Goal: Task Accomplishment & Management: Manage account settings

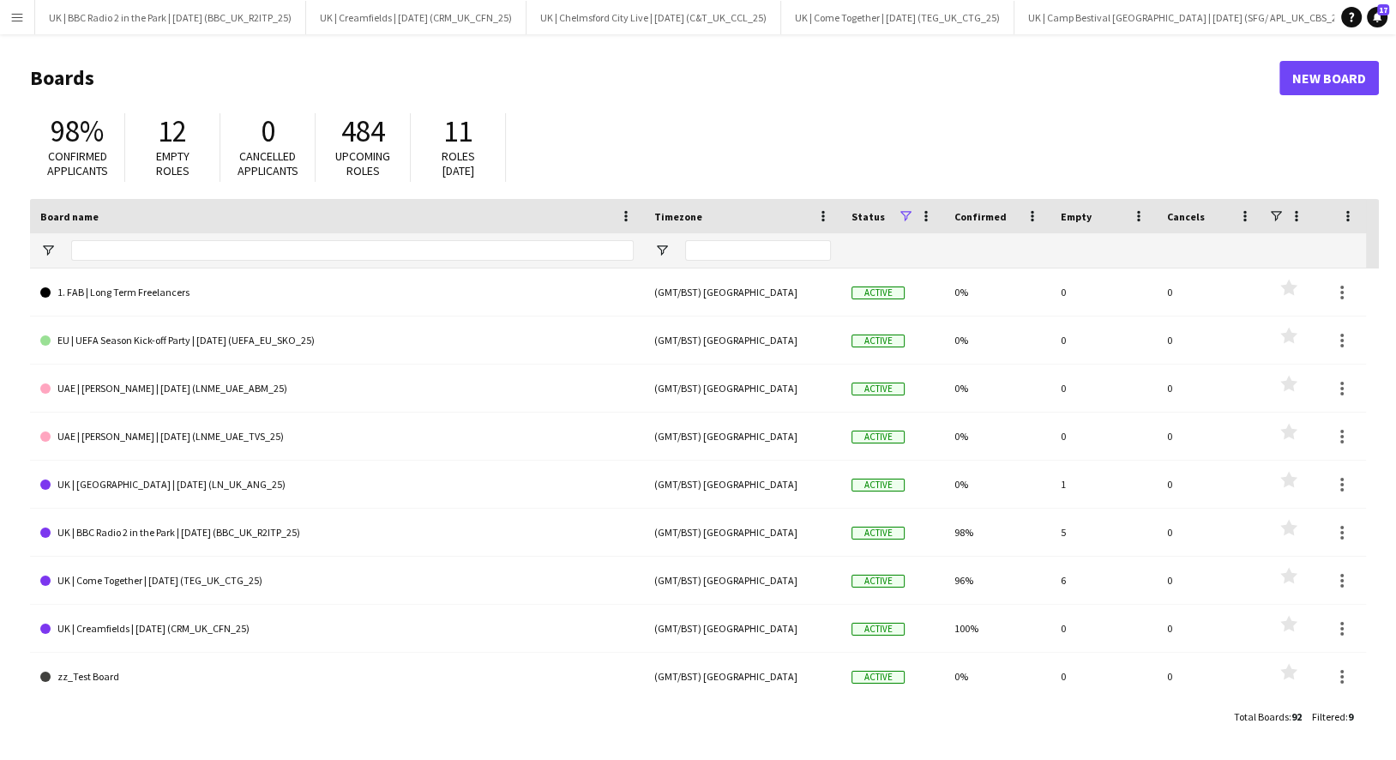
click at [24, 29] on button "Menu" at bounding box center [17, 17] width 34 height 34
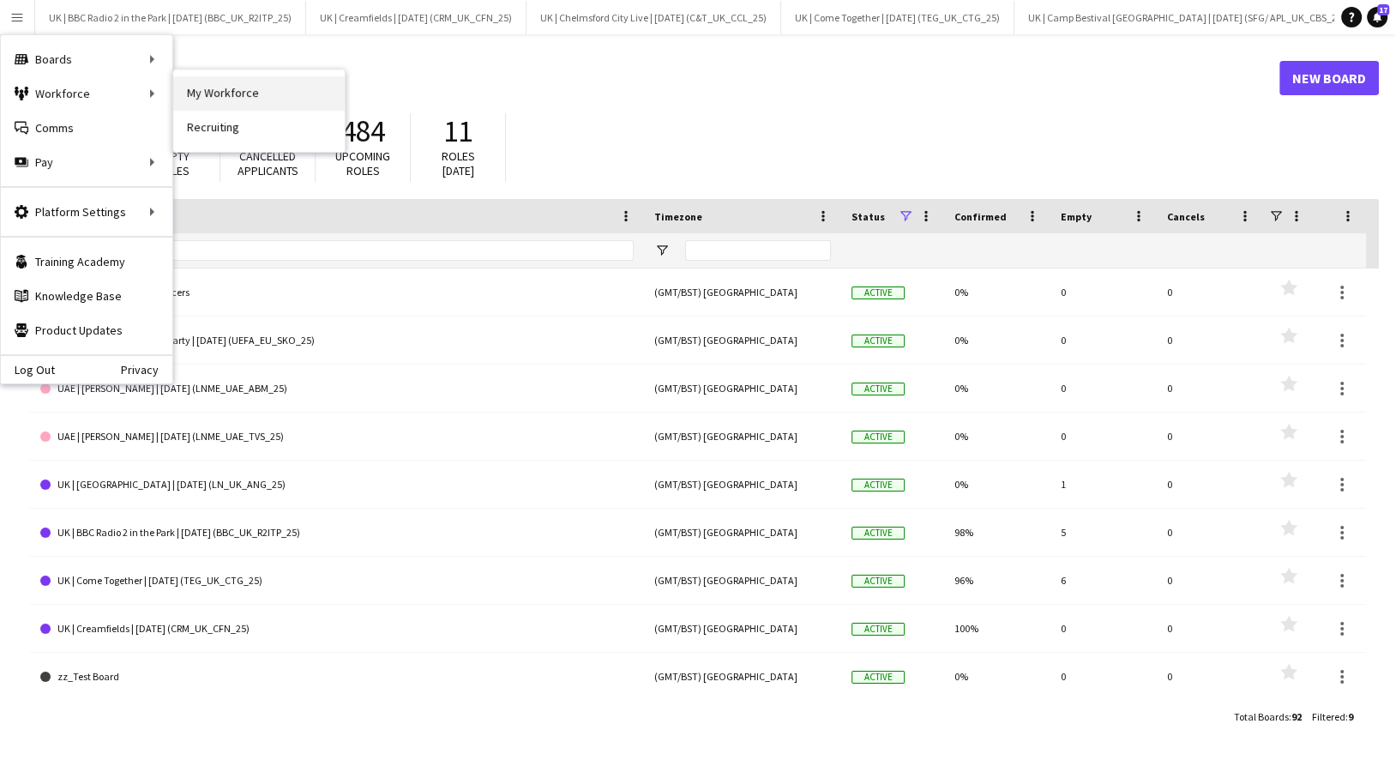
click at [200, 93] on link "My Workforce" at bounding box center [258, 93] width 171 height 34
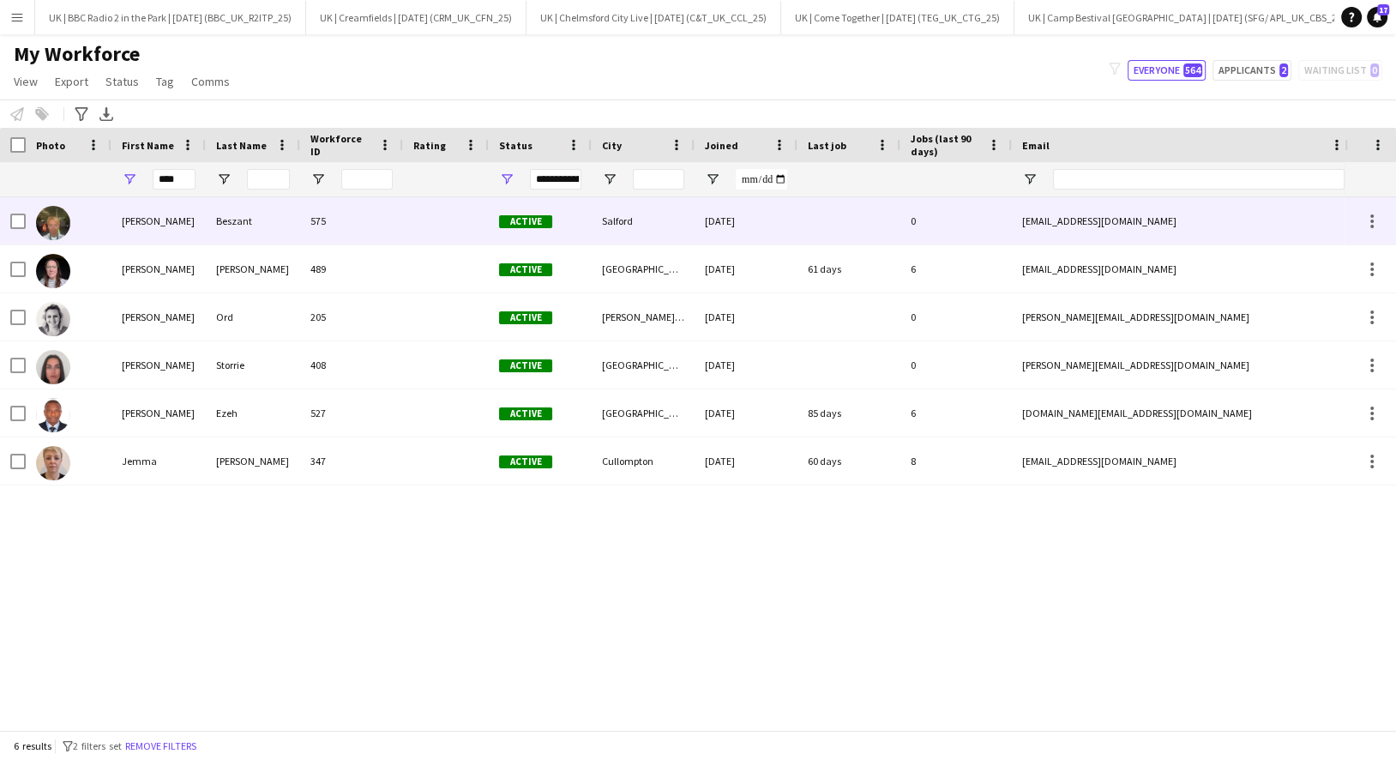
click at [168, 223] on div "[PERSON_NAME]" at bounding box center [158, 220] width 94 height 47
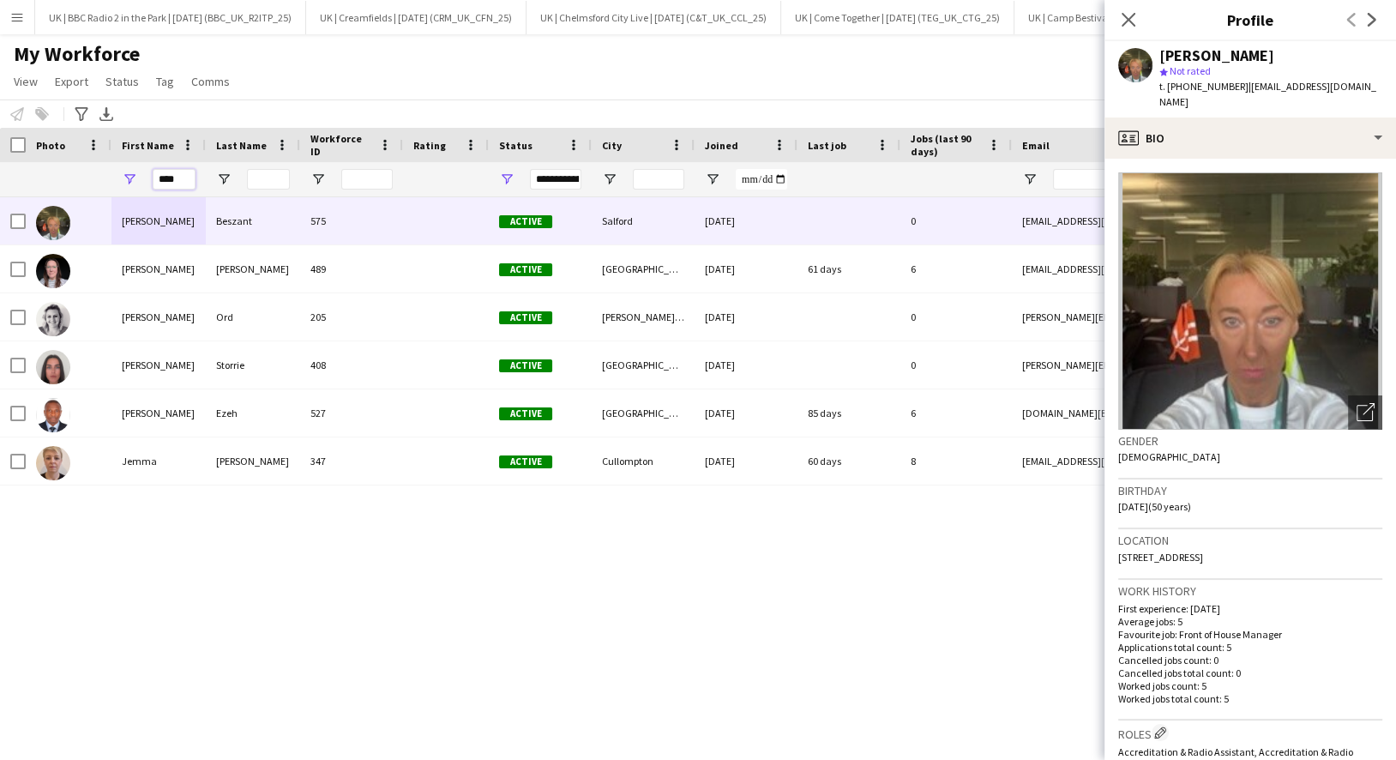
click at [173, 183] on input "****" at bounding box center [174, 179] width 43 height 21
click at [838, 19] on button "UK | Come Together | Aug 2025 (TEG_UK_CTG_25) Close" at bounding box center [897, 17] width 233 height 33
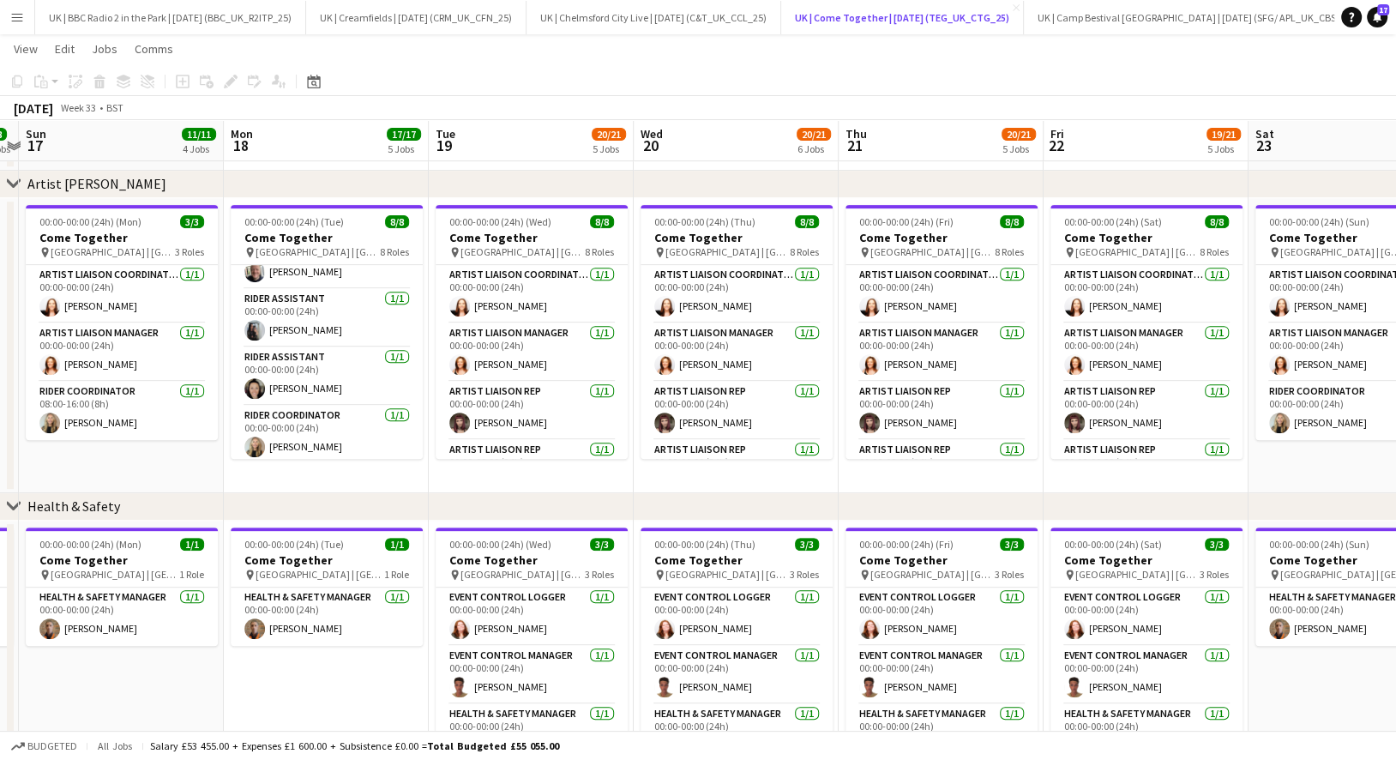
scroll to position [272, 0]
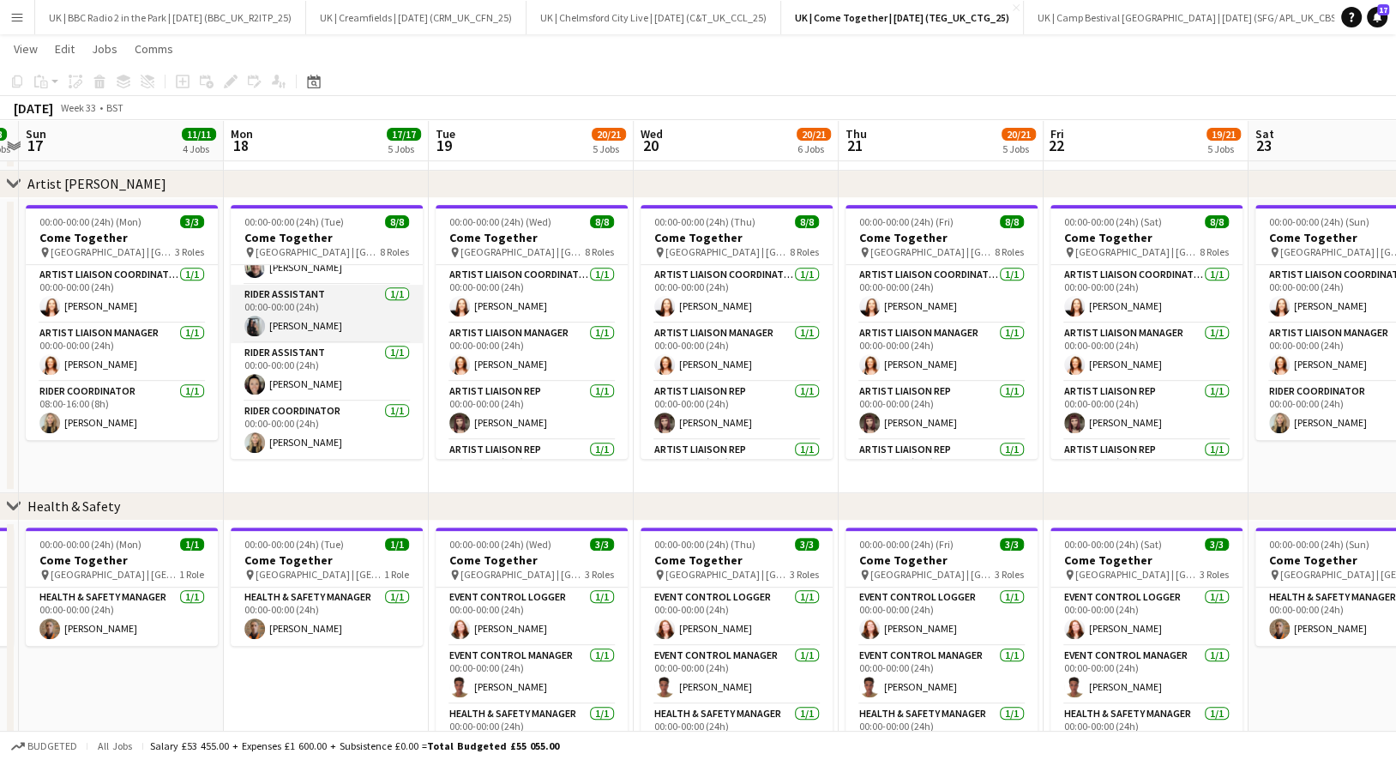
click at [340, 327] on app-card-role "Rider Assistant 1/1 00:00-00:00 (24h) Shaye Jordan" at bounding box center [327, 314] width 192 height 58
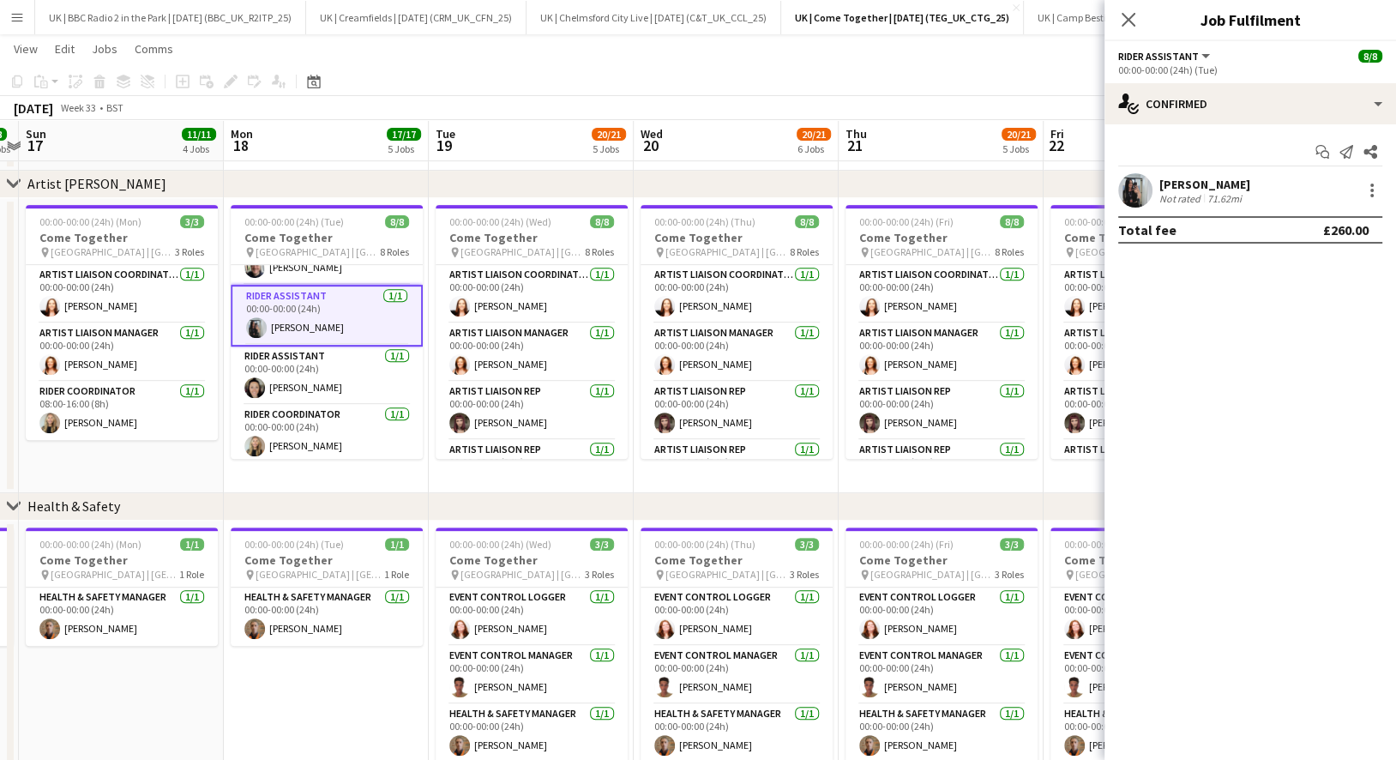
click at [1137, 181] on app-user-avatar at bounding box center [1135, 190] width 34 height 34
